Goal: Task Accomplishment & Management: Use online tool/utility

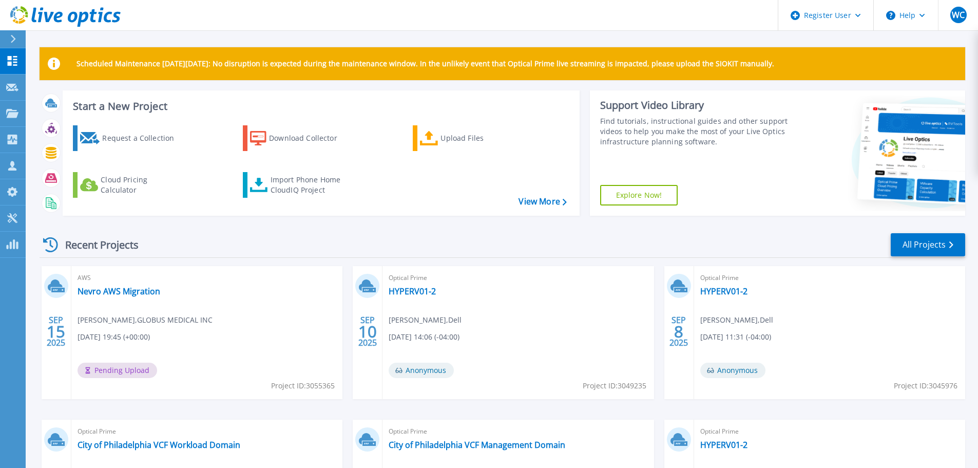
click at [12, 37] on icon at bounding box center [13, 39] width 5 height 8
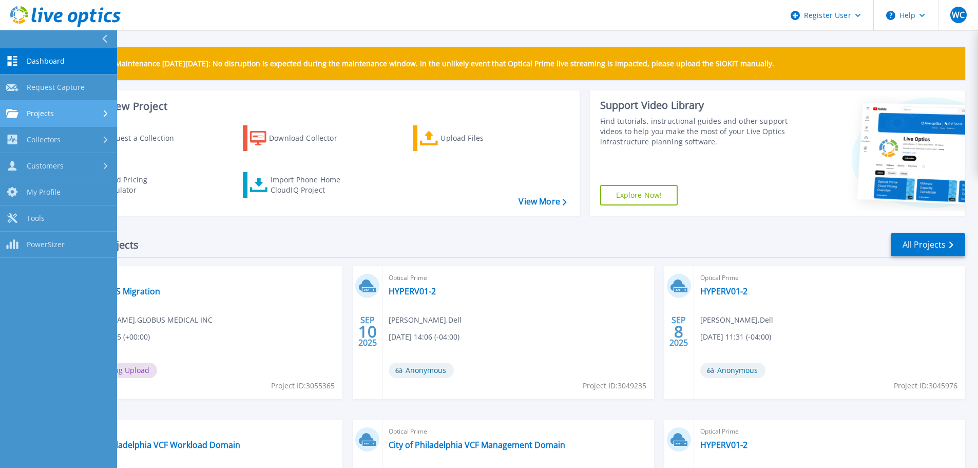
click at [39, 110] on span "Projects" at bounding box center [40, 113] width 27 height 9
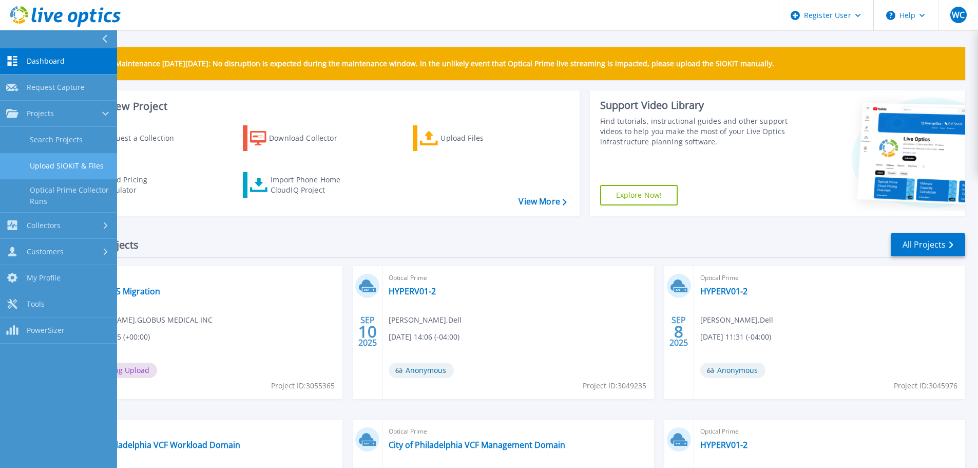
click at [50, 164] on link "Upload SIOKIT & Files" at bounding box center [58, 166] width 117 height 26
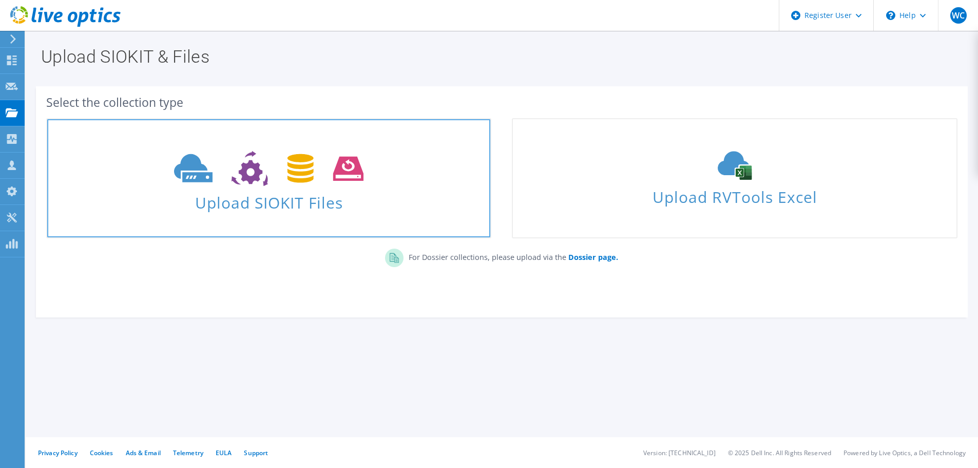
click at [215, 176] on icon at bounding box center [268, 168] width 189 height 35
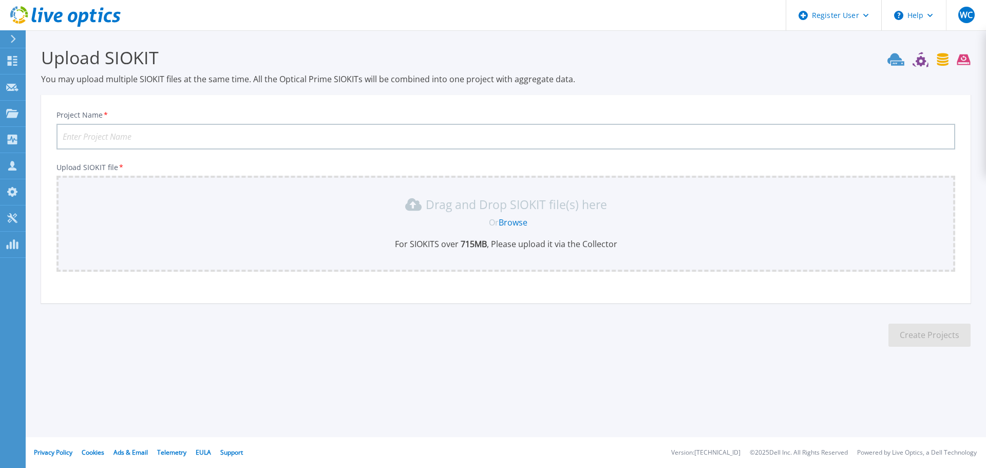
click at [420, 136] on input "Project Name *" at bounding box center [505, 137] width 898 height 26
type input "Globus Medical"
click at [515, 221] on link "Browse" at bounding box center [512, 222] width 29 height 11
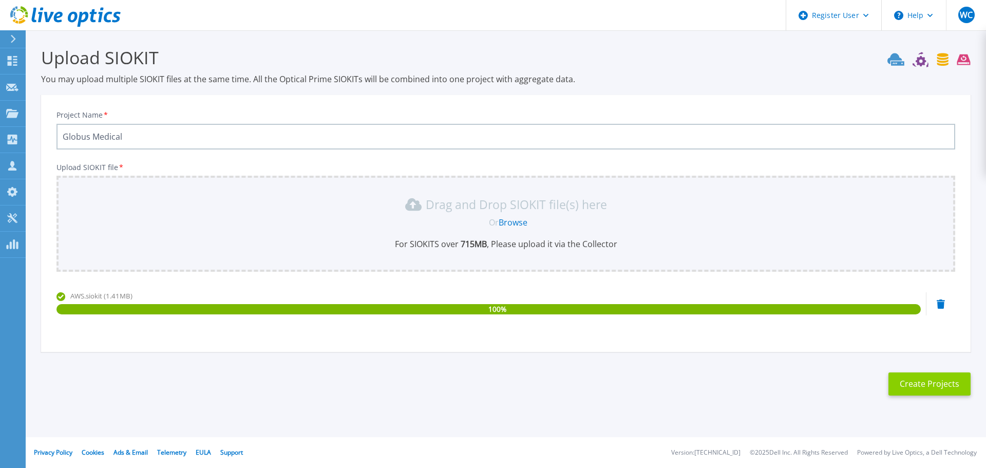
click at [919, 381] on button "Create Projects" at bounding box center [929, 383] width 82 height 23
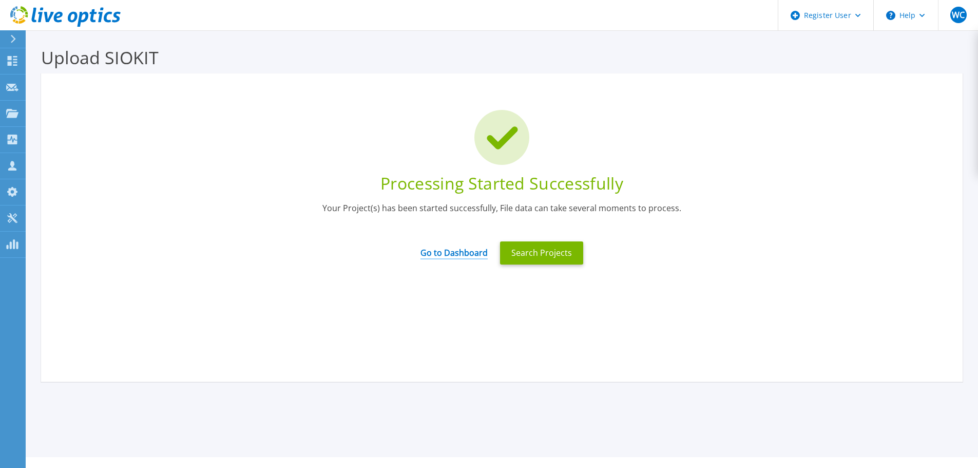
click at [437, 256] on link "Go to Dashboard" at bounding box center [453, 249] width 67 height 20
